Goal: Task Accomplishment & Management: Manage account settings

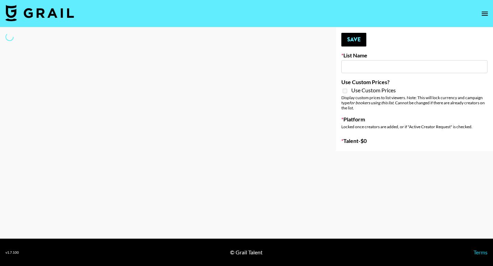
click at [359, 67] on input at bounding box center [414, 66] width 146 height 13
type input "je"
select select "Song"
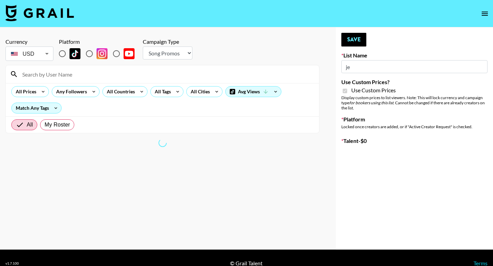
type input "Fellowers x rail | NYFW | FaceApp Collaboration | IG | s"
checkbox input "true"
radio input "true"
select select "Brand"
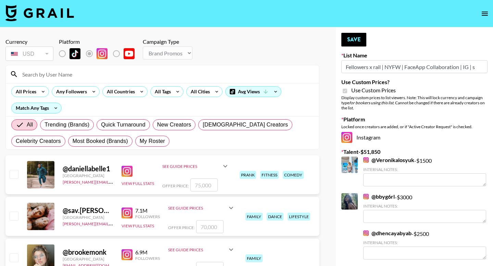
click at [65, 76] on input at bounding box center [166, 74] width 297 height 11
type input "[PERSON_NAME]"
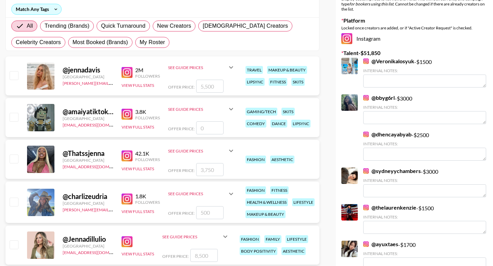
scroll to position [100, 0]
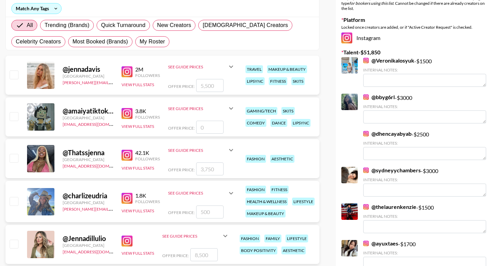
click at [211, 171] on input "number" at bounding box center [209, 169] width 27 height 13
checkbox input "true"
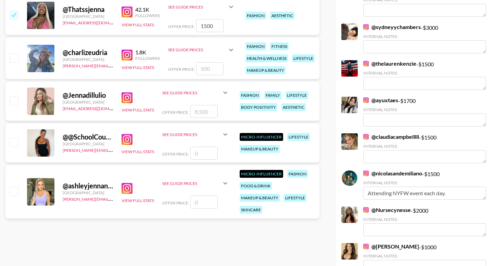
scroll to position [0, 0]
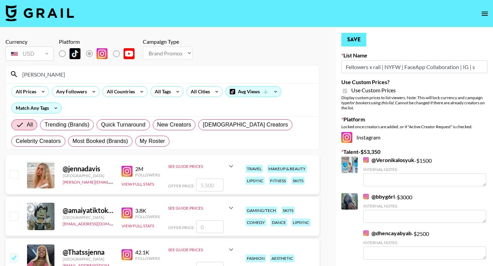
type input "1500"
click at [349, 37] on button "Save" at bounding box center [353, 40] width 25 height 14
